Goal: Navigation & Orientation: Find specific page/section

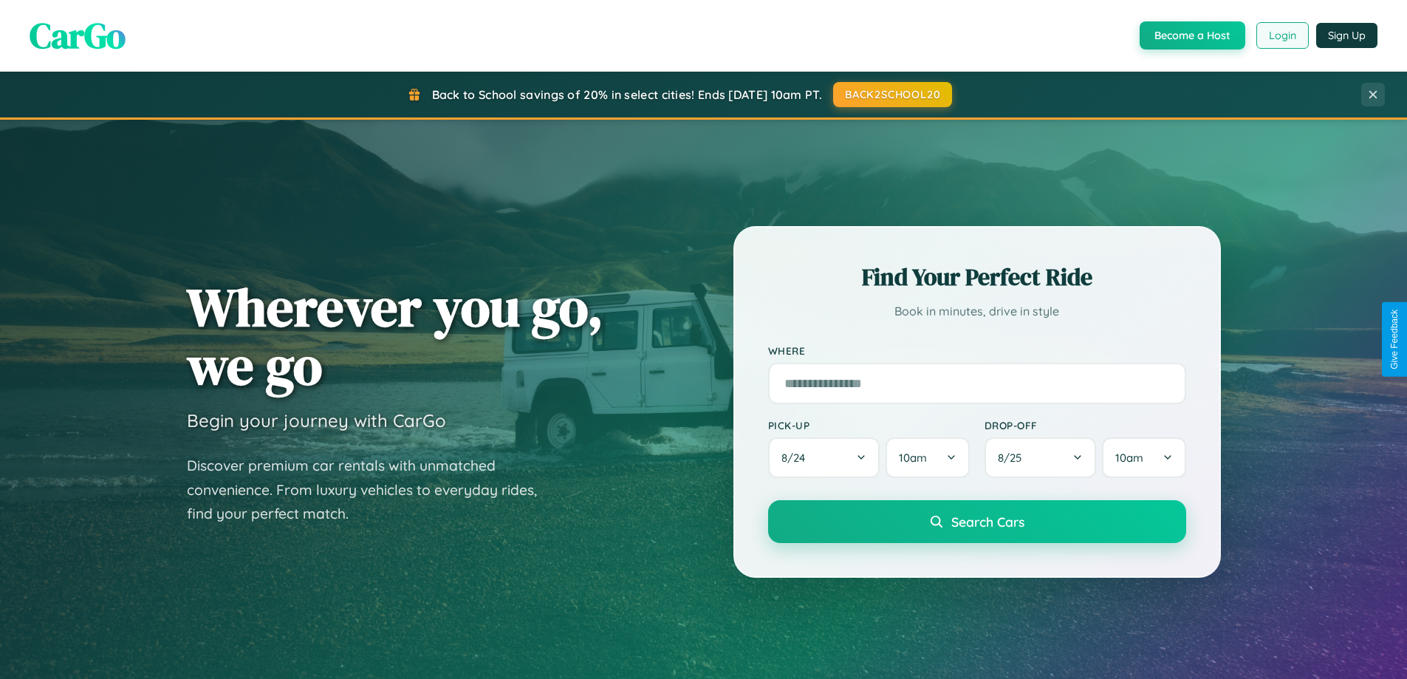
click at [1281, 35] on button "Login" at bounding box center [1282, 35] width 52 height 27
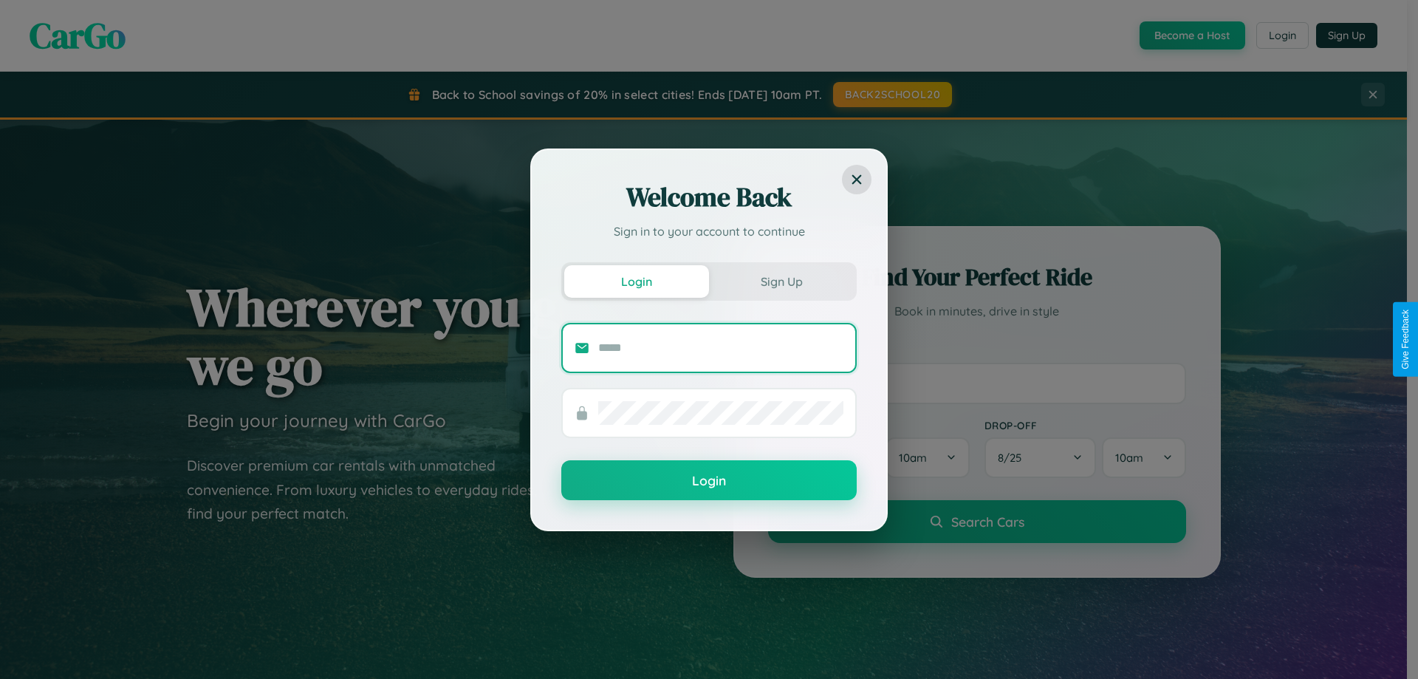
click at [721, 347] on input "text" at bounding box center [720, 348] width 245 height 24
type input "**********"
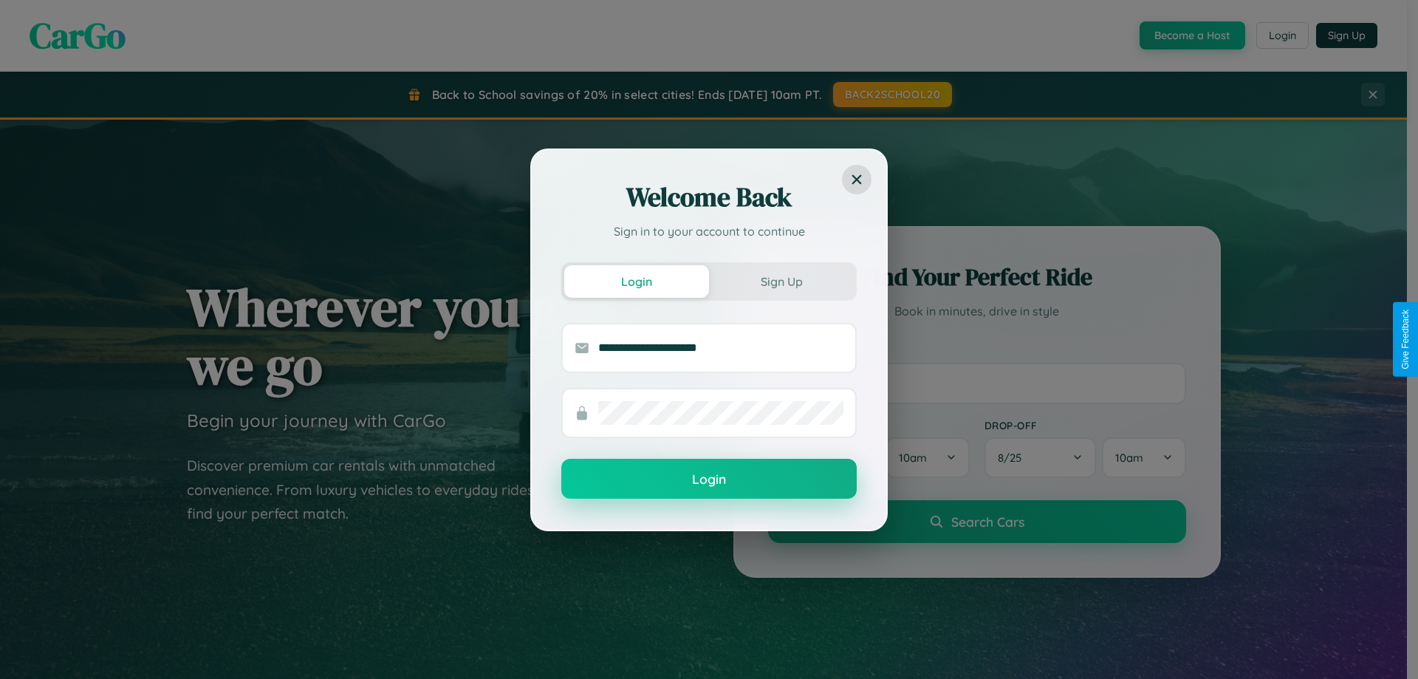
click at [709, 479] on button "Login" at bounding box center [708, 479] width 295 height 40
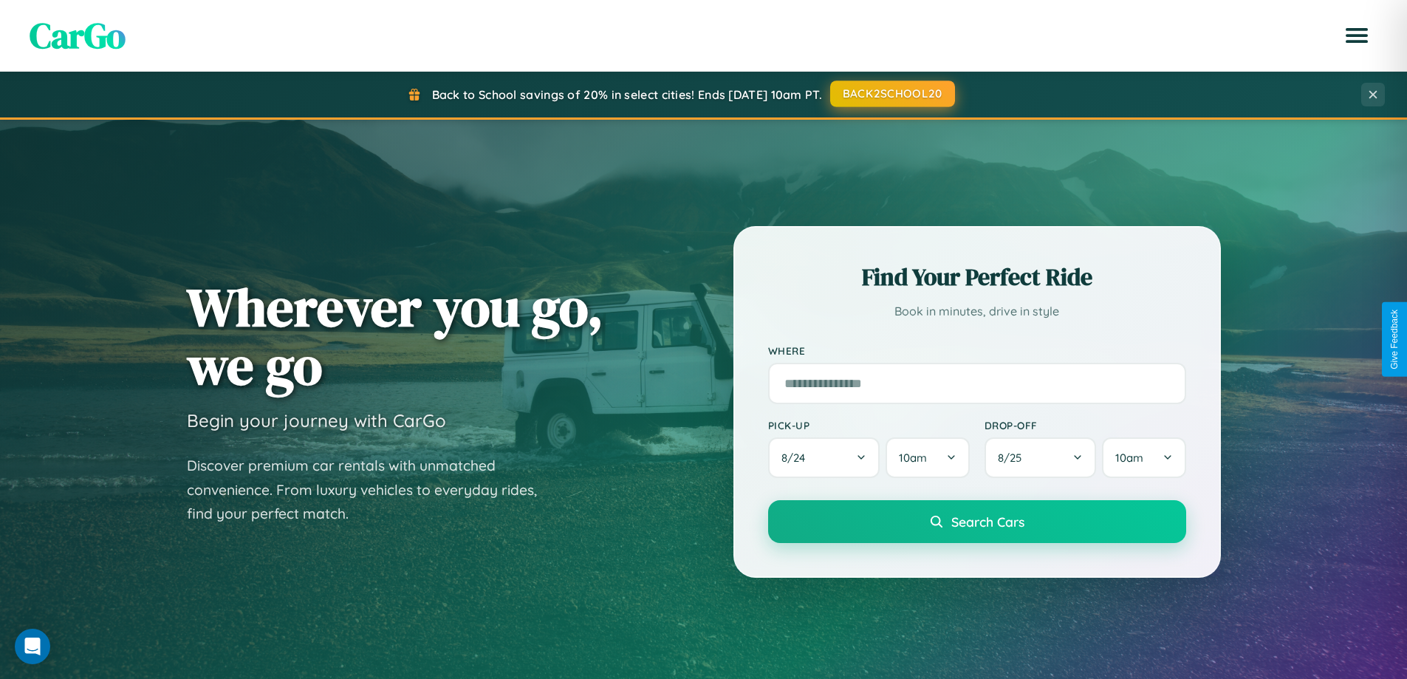
click at [891, 94] on button "BACK2SCHOOL20" at bounding box center [892, 93] width 125 height 27
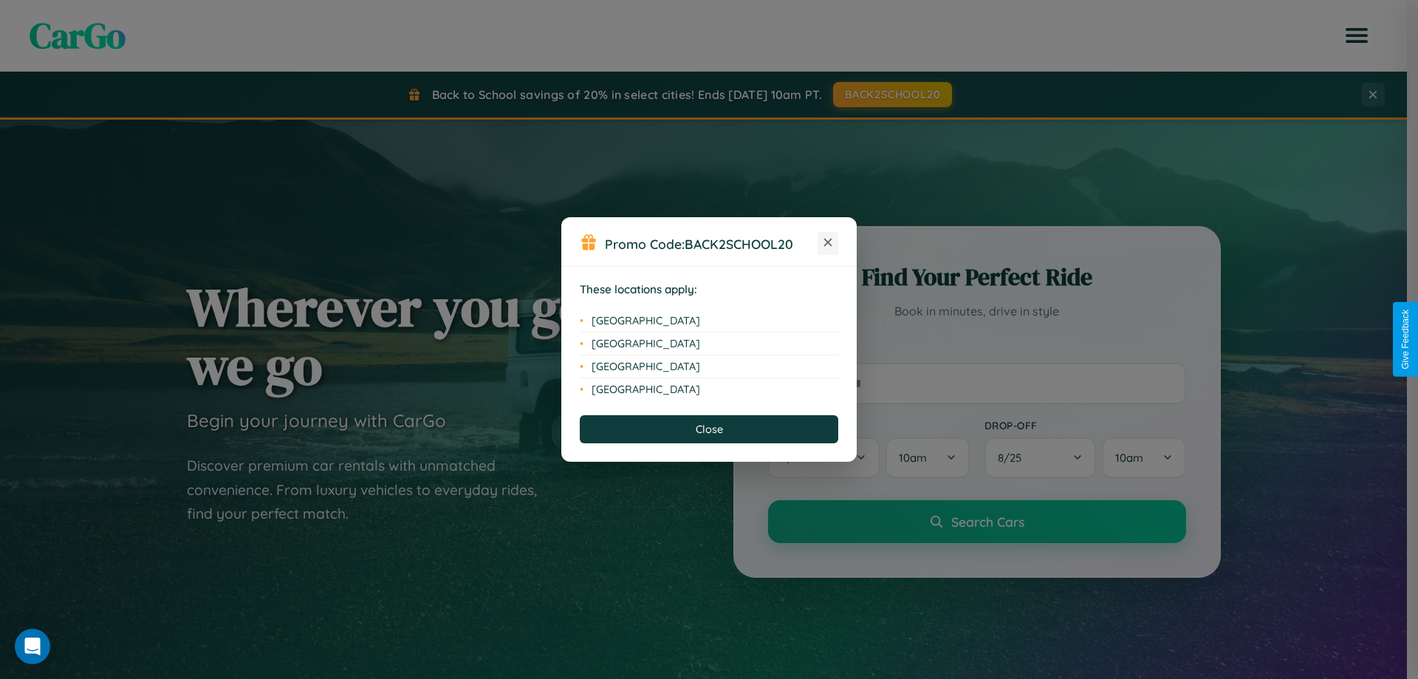
click at [828, 243] on icon at bounding box center [828, 242] width 8 height 8
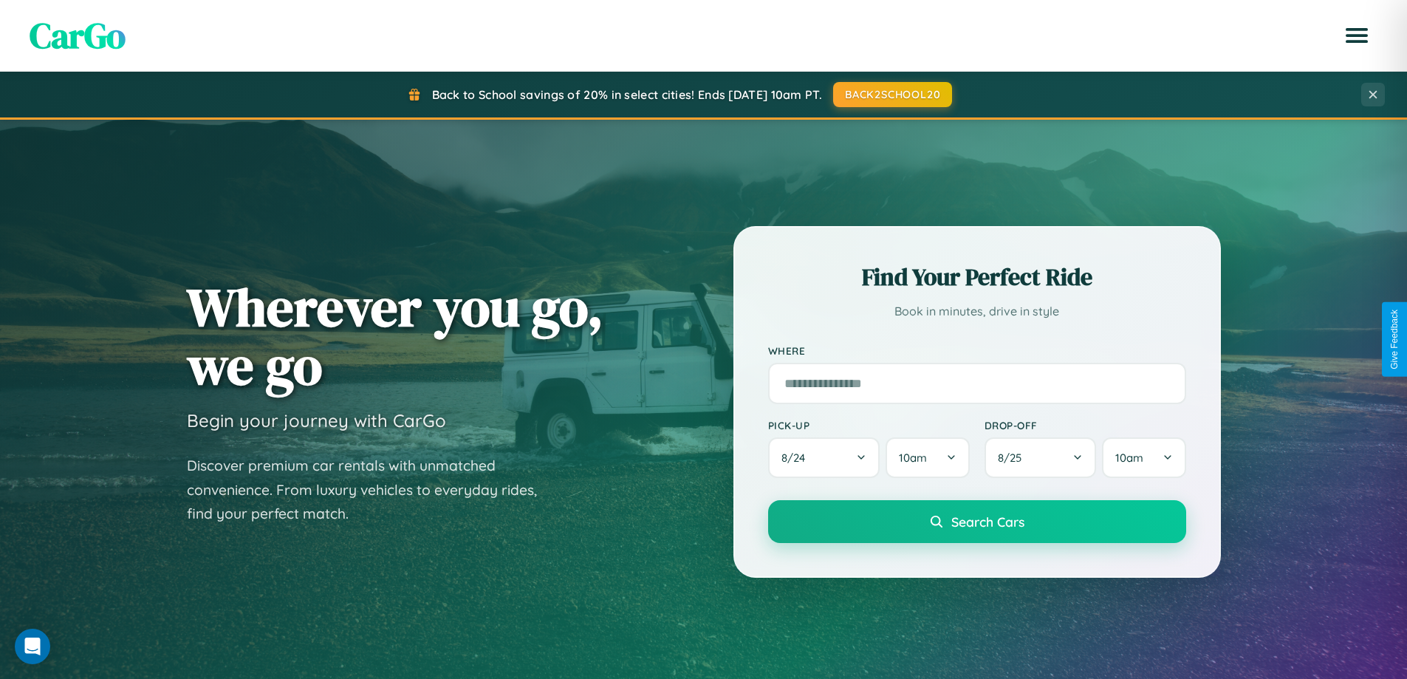
scroll to position [1016, 0]
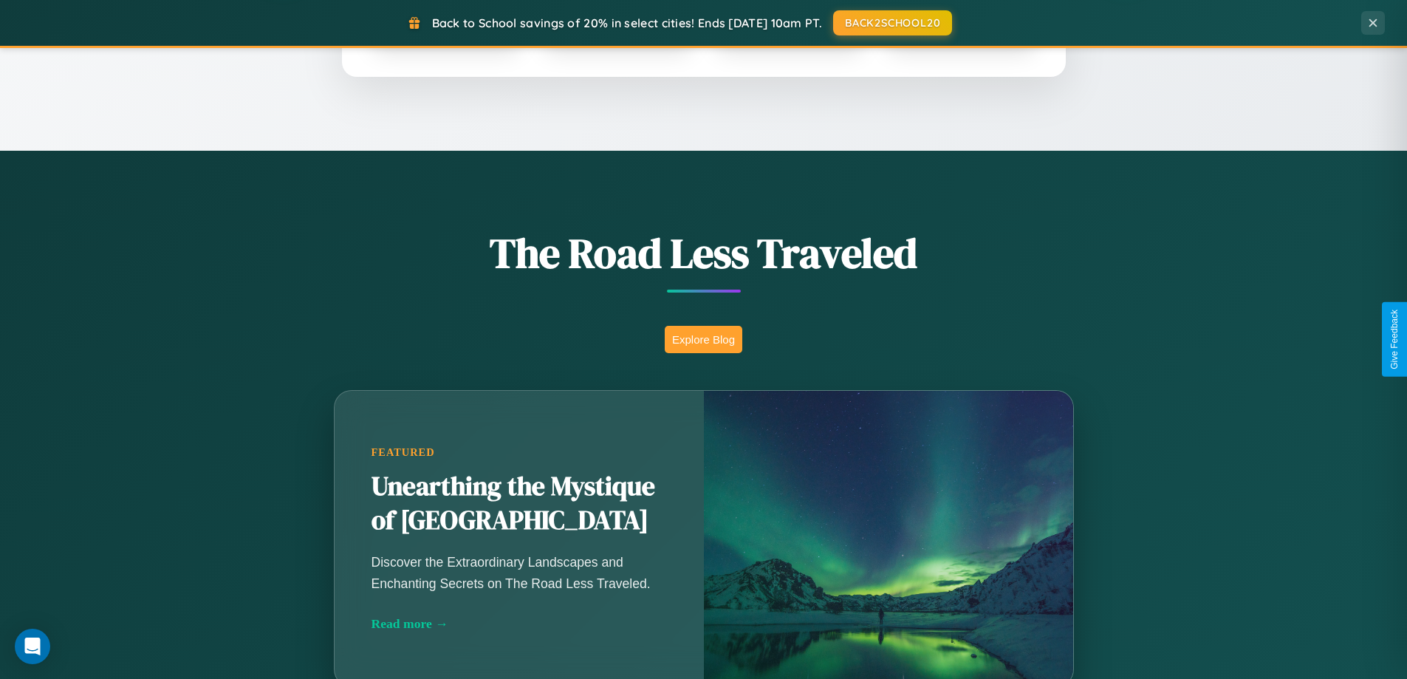
click at [703, 339] on button "Explore Blog" at bounding box center [704, 339] width 78 height 27
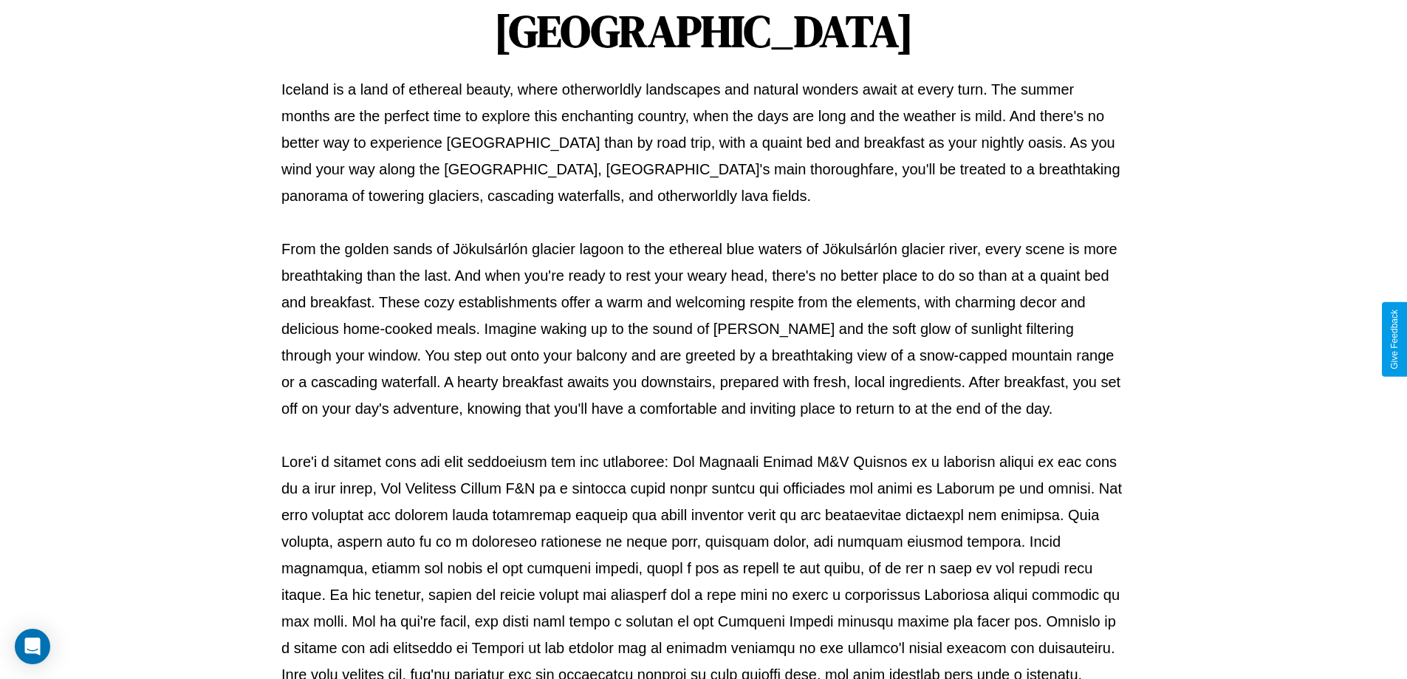
scroll to position [478, 0]
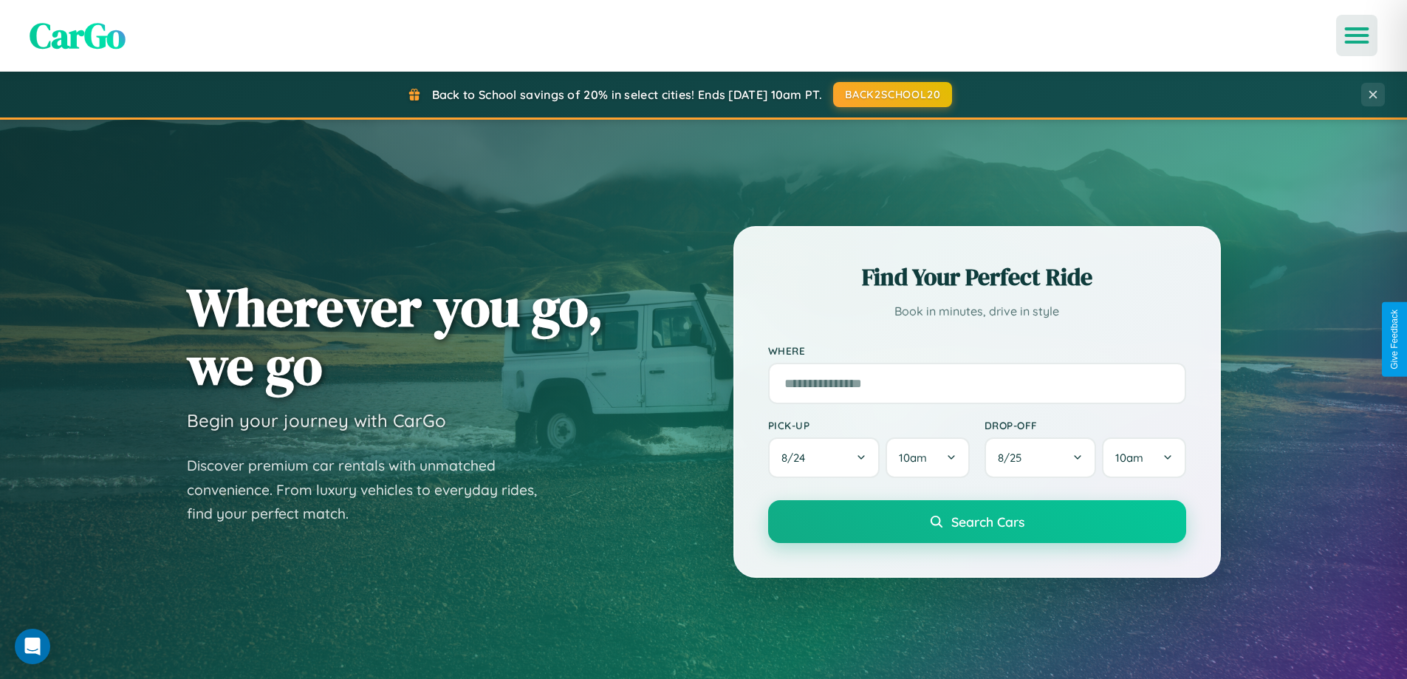
click at [1356, 35] on icon "Open menu" at bounding box center [1356, 35] width 21 height 13
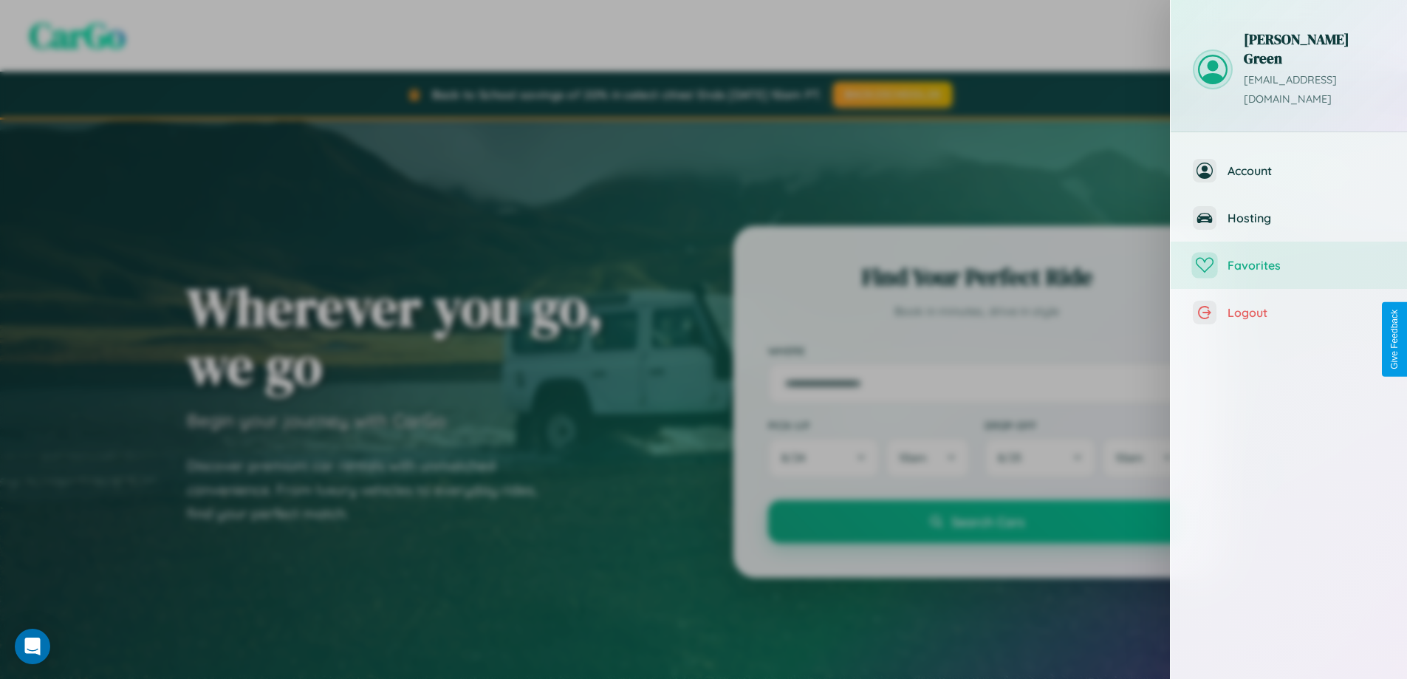
click at [1288, 258] on span "Favorites" at bounding box center [1305, 265] width 157 height 15
